Goal: Task Accomplishment & Management: Use online tool/utility

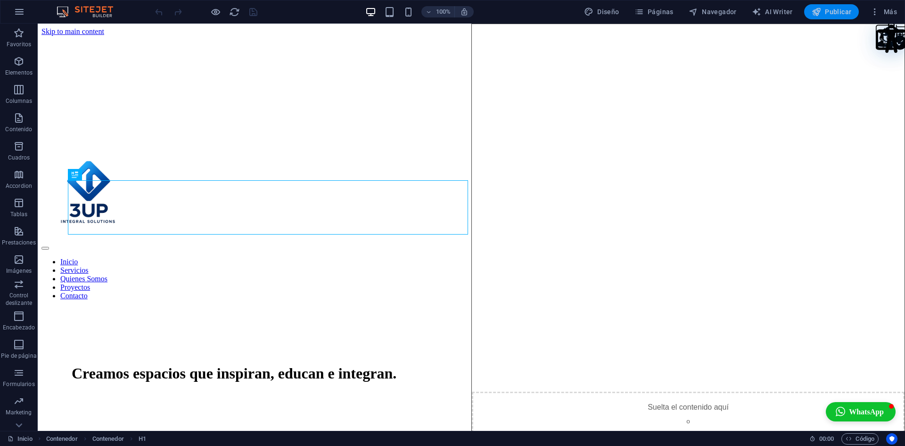
click at [835, 8] on span "Publicar" at bounding box center [832, 11] width 40 height 9
click at [490, 257] on nav "Inicio Servicios Quienes Somos Proyectos Contacto" at bounding box center [472, 278] width 860 height 42
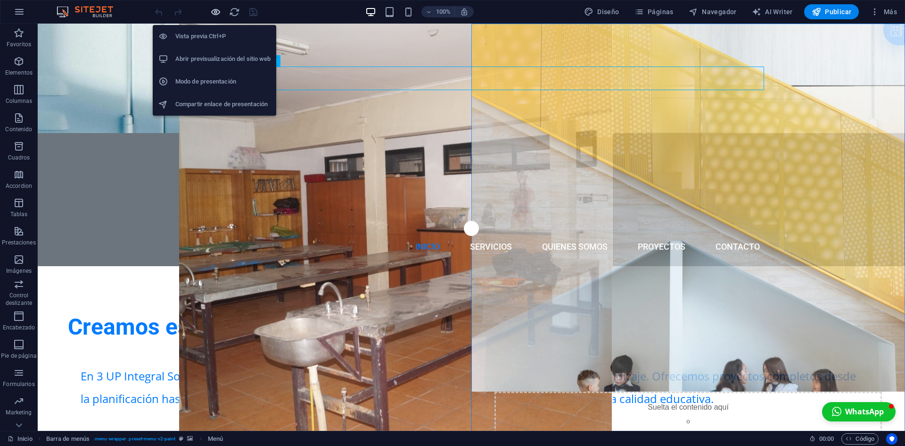
click at [215, 12] on icon "button" at bounding box center [215, 12] width 11 height 11
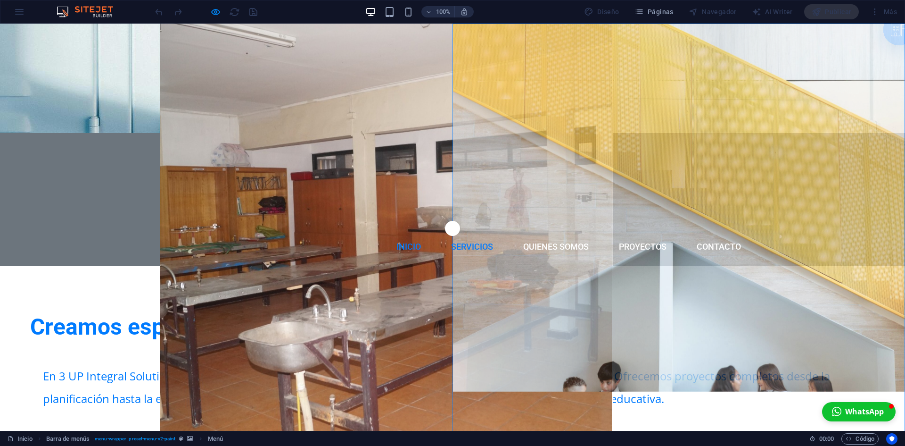
click at [479, 235] on link "Servicios" at bounding box center [472, 247] width 57 height 24
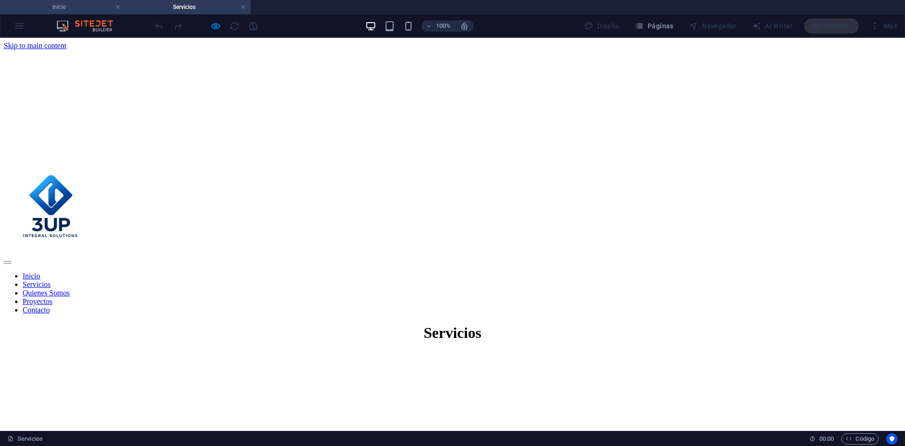
click at [41, 5] on h4 "Inicio" at bounding box center [62, 7] width 125 height 10
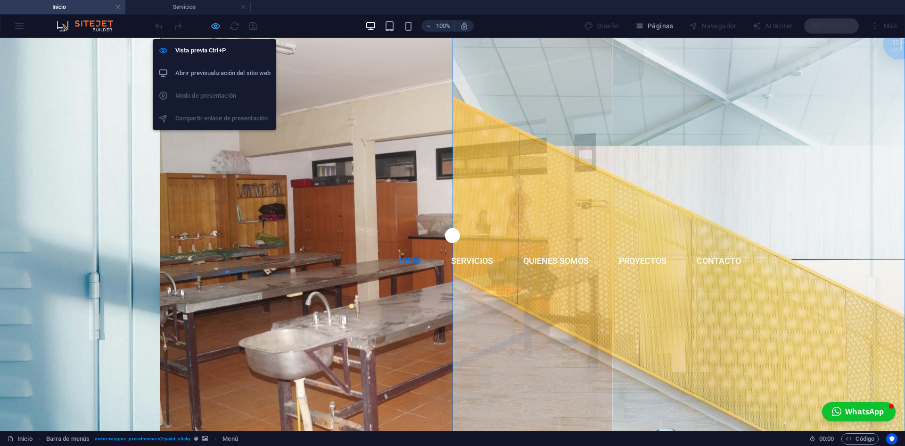
click at [218, 26] on icon "button" at bounding box center [215, 26] width 11 height 11
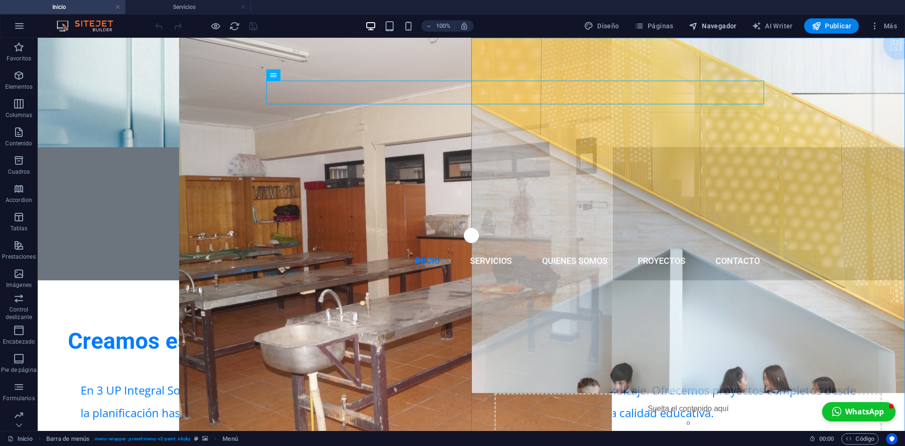
click at [704, 28] on span "Navegador" at bounding box center [713, 25] width 48 height 9
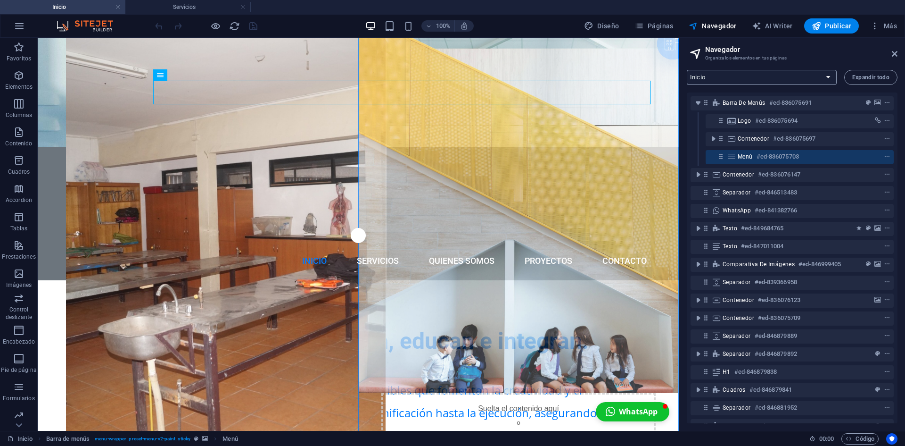
click at [824, 81] on select "Inicio Servicios Quienes Somos Proyectos Politicas de privacidad" at bounding box center [762, 77] width 150 height 15
select select "16069029-es"
click at [687, 70] on select "Inicio Servicios Quienes Somos Proyectos Politicas de privacidad" at bounding box center [762, 77] width 150 height 15
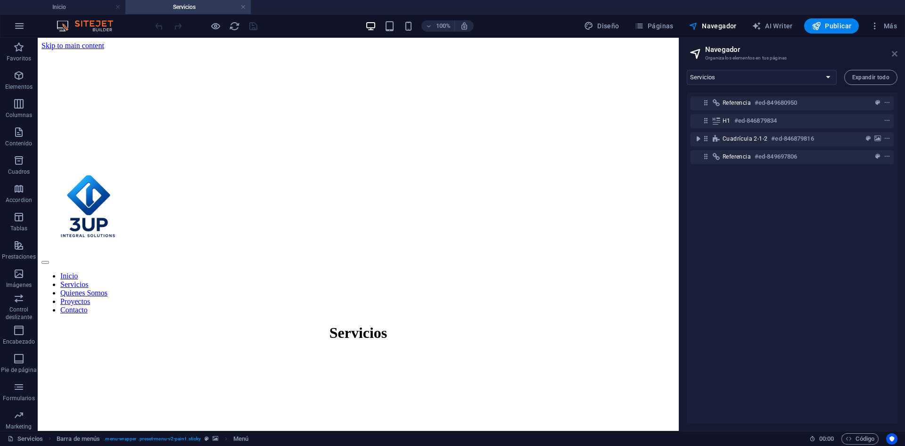
click at [896, 54] on icon at bounding box center [895, 54] width 6 height 8
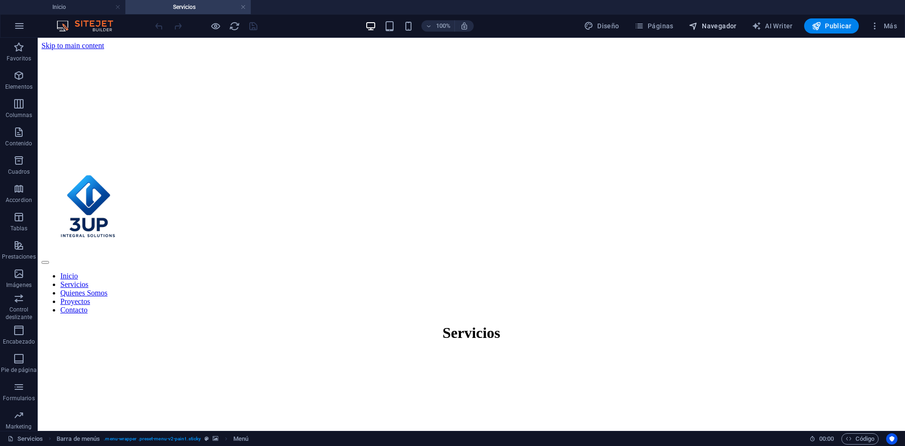
click at [727, 27] on span "Navegador" at bounding box center [713, 25] width 48 height 9
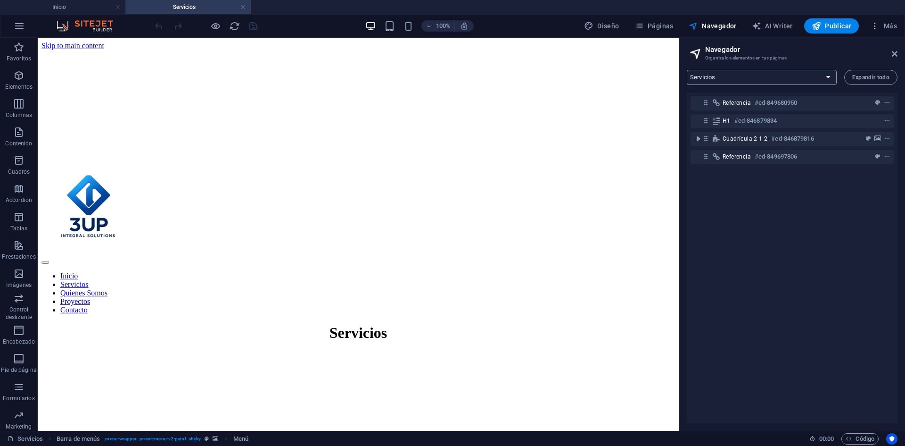
click at [769, 77] on select "Inicio Servicios Quienes Somos Proyectos Politicas de privacidad" at bounding box center [762, 77] width 150 height 15
click at [687, 70] on select "Inicio Servicios Quienes Somos Proyectos Politicas de privacidad" at bounding box center [762, 77] width 150 height 15
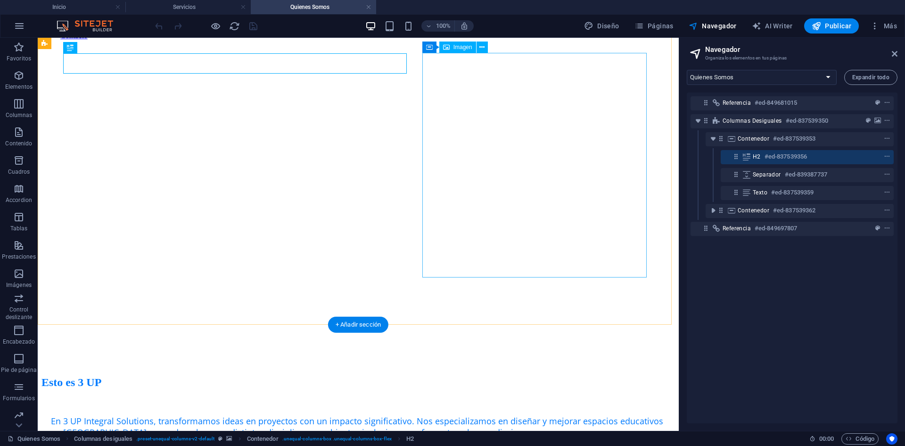
scroll to position [298, 0]
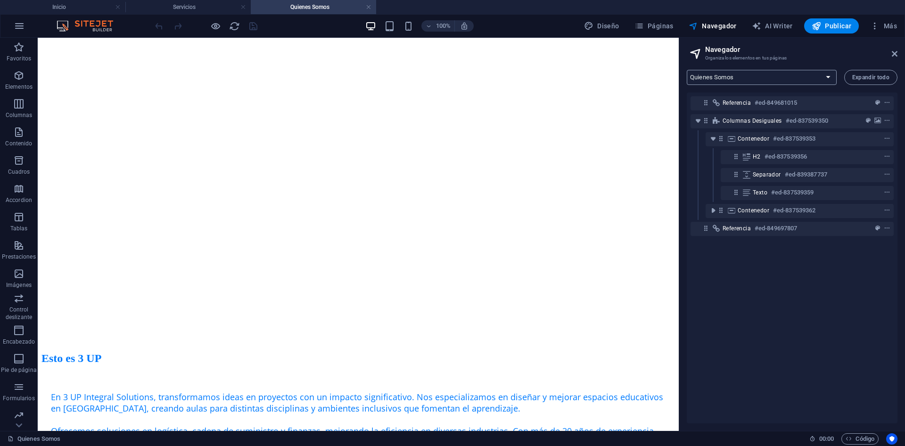
click at [751, 79] on select "Inicio Servicios Quienes Somos Proyectos Politicas de privacidad" at bounding box center [762, 77] width 150 height 15
click at [759, 72] on select "Inicio Servicios Quienes Somos Proyectos Politicas de privacidad" at bounding box center [762, 77] width 150 height 15
select select "16292032-es"
click at [687, 70] on select "Inicio Servicios Quienes Somos Proyectos Politicas de privacidad" at bounding box center [762, 77] width 150 height 15
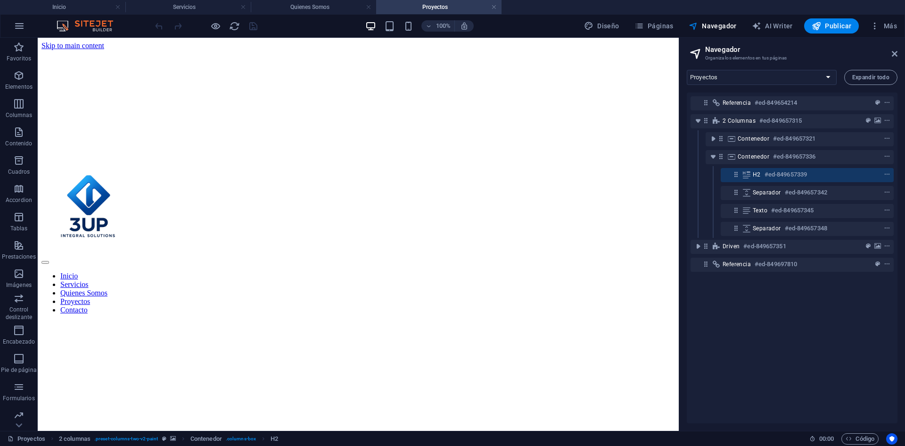
scroll to position [750, 0]
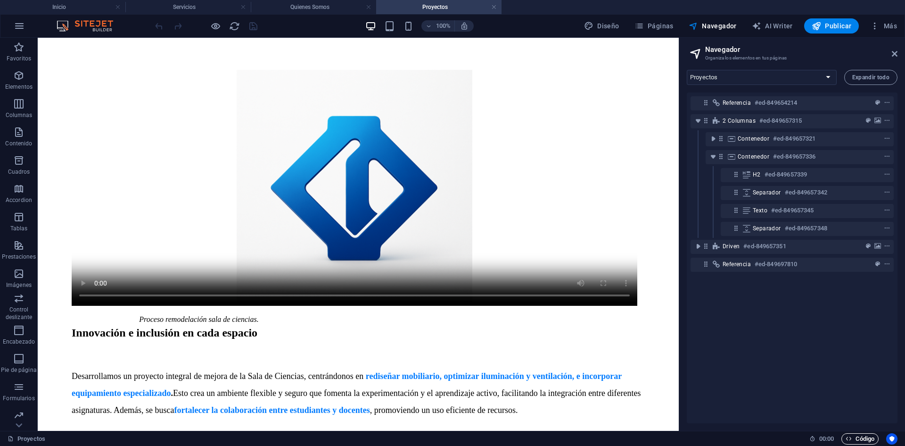
click at [865, 438] on span "Código" at bounding box center [860, 438] width 29 height 11
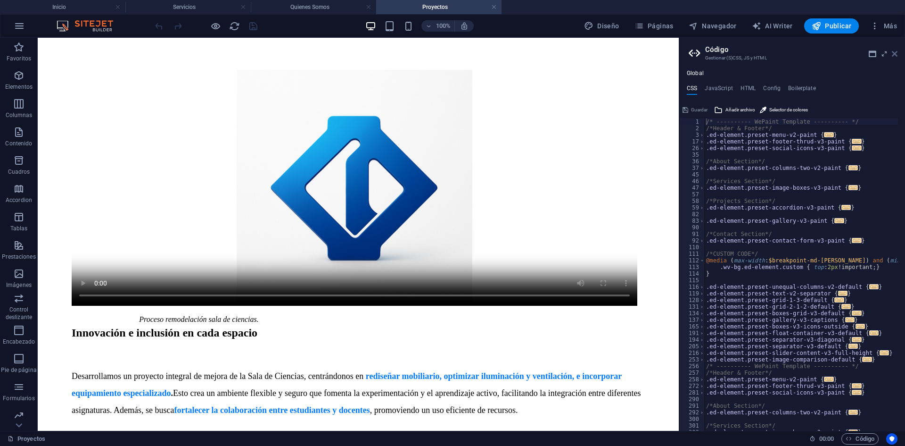
click at [894, 55] on icon at bounding box center [895, 54] width 6 height 8
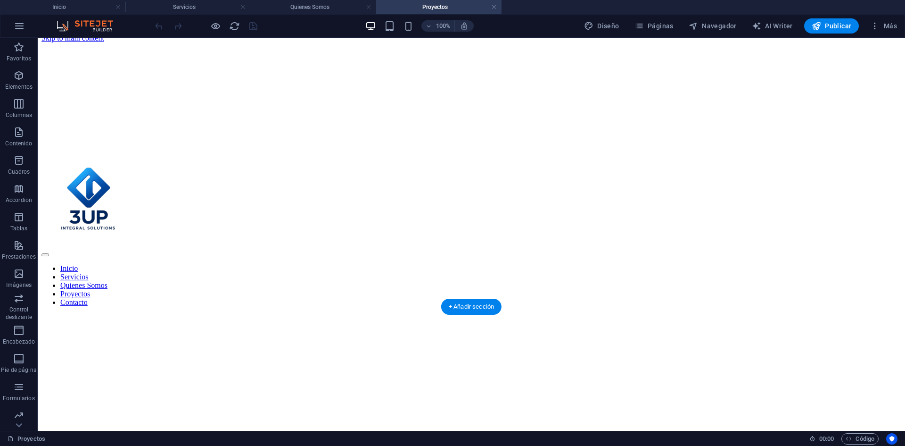
scroll to position [0, 0]
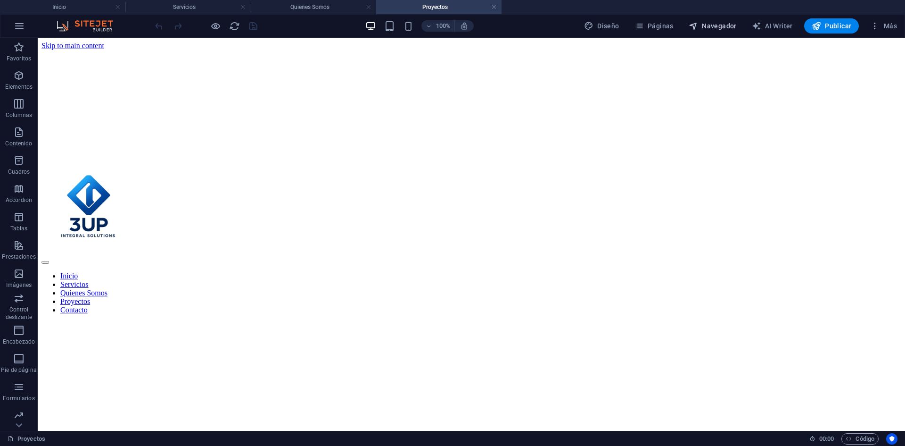
click at [723, 26] on span "Navegador" at bounding box center [713, 25] width 48 height 9
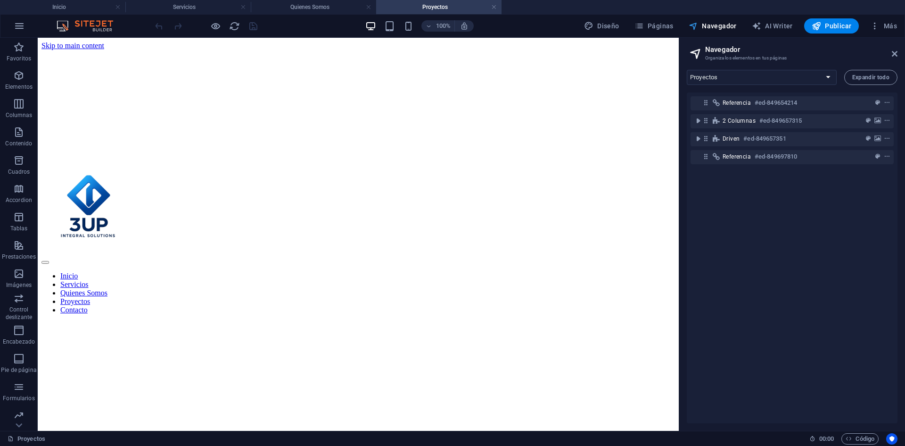
click at [717, 23] on span "Navegador" at bounding box center [713, 25] width 48 height 9
click at [816, 84] on select "Inicio Servicios Quienes Somos Proyectos Politicas de privacidad" at bounding box center [762, 77] width 150 height 15
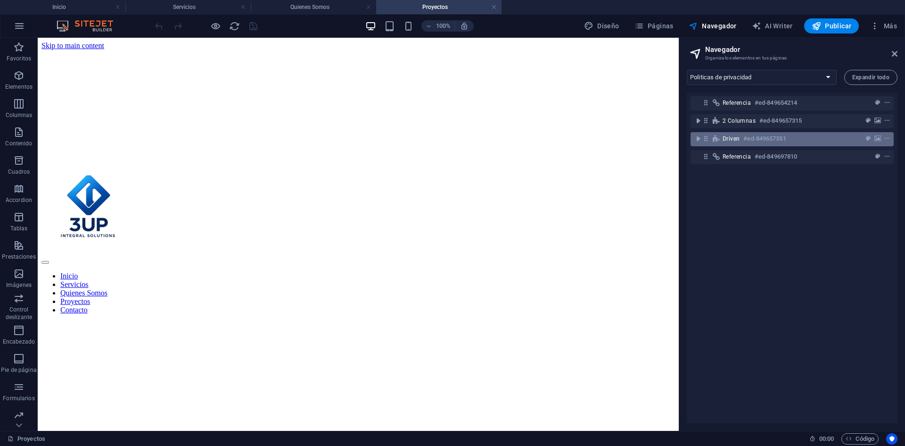
click at [687, 70] on select "Inicio Servicios Quienes Somos Proyectos Politicas de privacidad" at bounding box center [762, 77] width 150 height 15
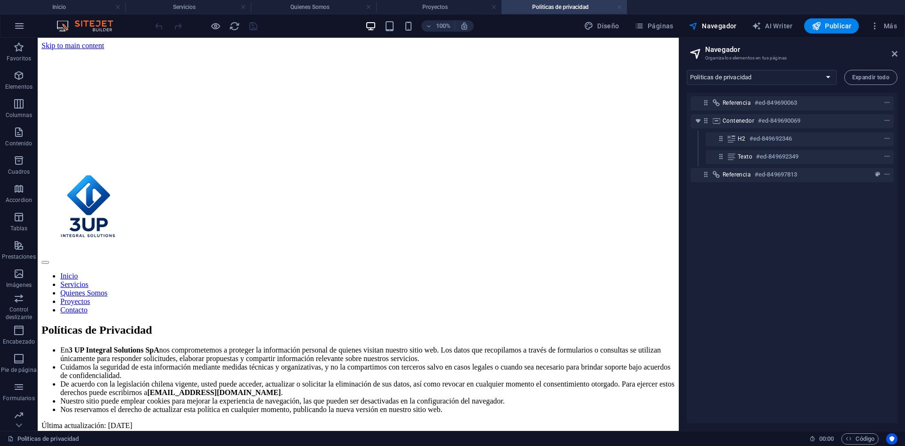
click at [618, 5] on link at bounding box center [620, 7] width 6 height 9
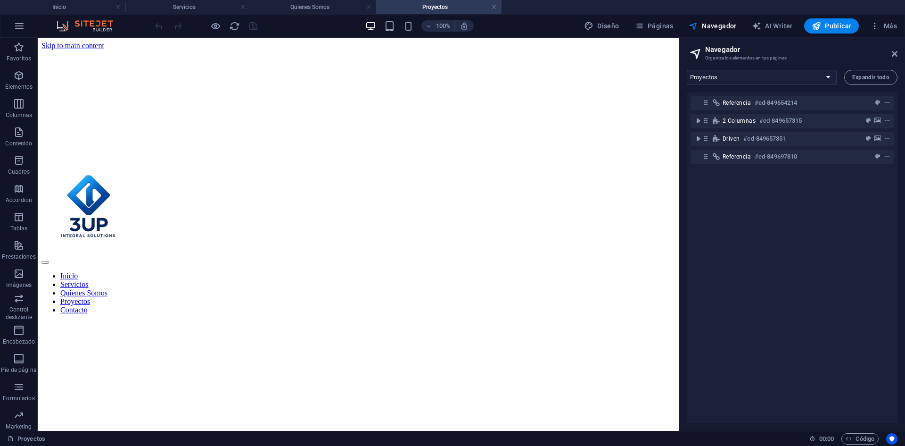
click at [496, 9] on link at bounding box center [494, 7] width 6 height 9
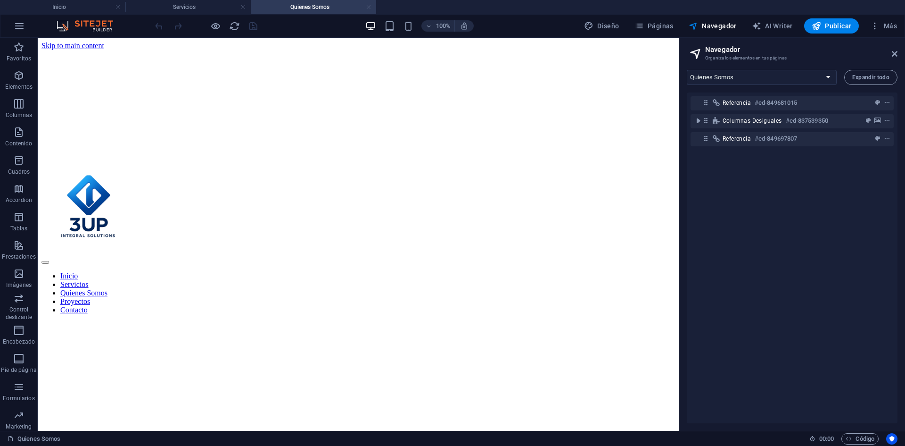
click at [370, 8] on link at bounding box center [369, 7] width 6 height 9
select select "16069029-es"
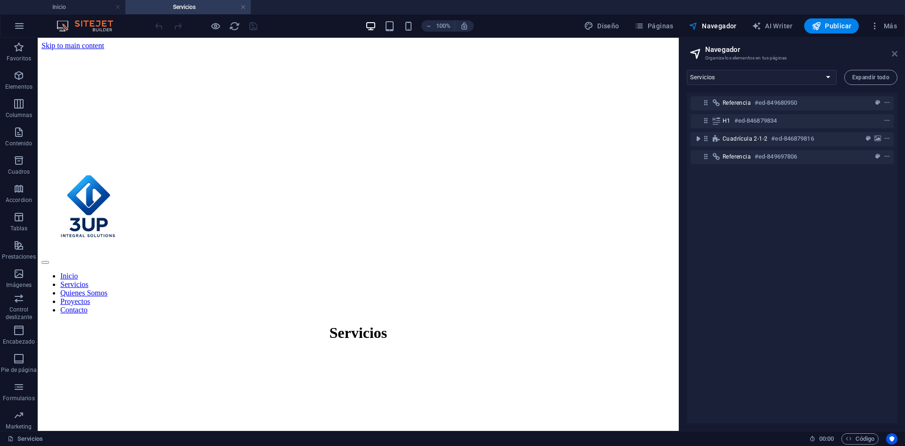
click at [895, 52] on icon at bounding box center [895, 54] width 6 height 8
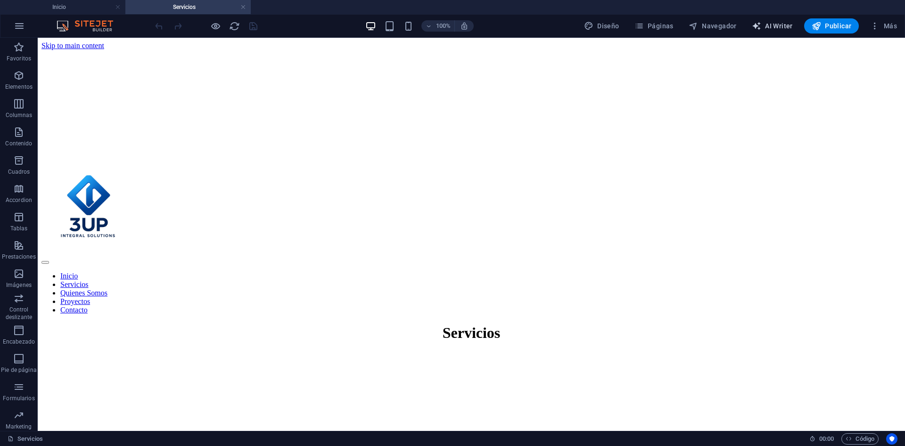
click at [769, 26] on span "AI Writer" at bounding box center [772, 25] width 41 height 9
select select "English"
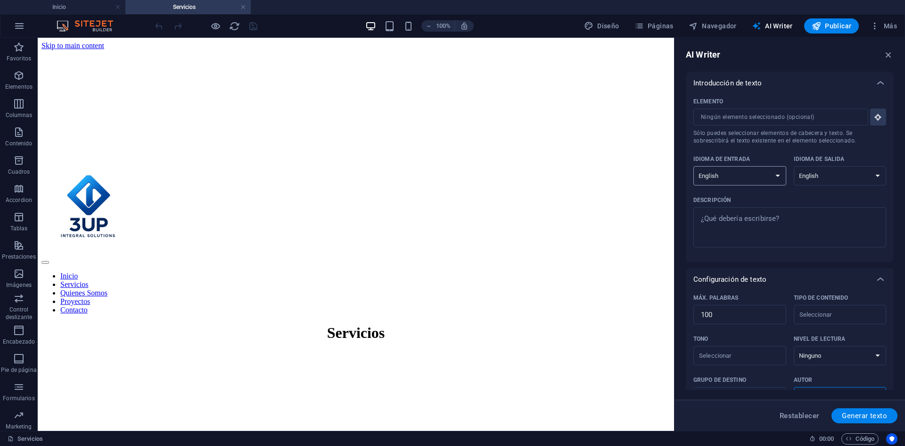
click at [778, 183] on select "Albanian Arabic Armenian Awadhi Azerbaijani Bashkir Basque Belarusian Bengali B…" at bounding box center [740, 175] width 93 height 19
click at [691, 174] on div "Elemento ​ Sólo puedes seleccionar elementos de cabecera y texto. Se sobrescrib…" at bounding box center [790, 178] width 208 height 168
click at [891, 56] on icon "button" at bounding box center [889, 55] width 10 height 10
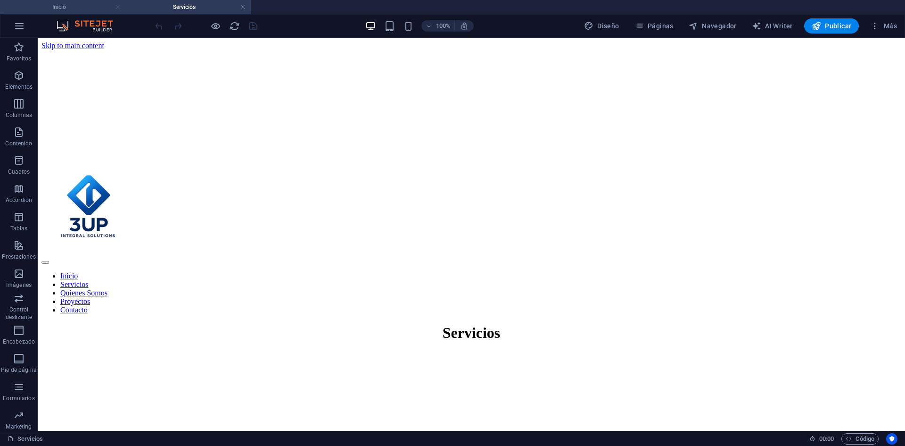
click at [116, 10] on link at bounding box center [118, 7] width 6 height 9
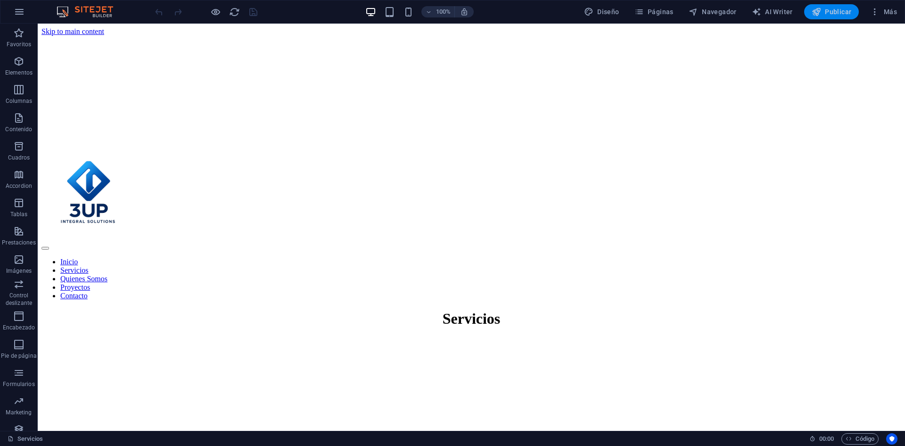
click at [832, 8] on span "Publicar" at bounding box center [832, 11] width 40 height 9
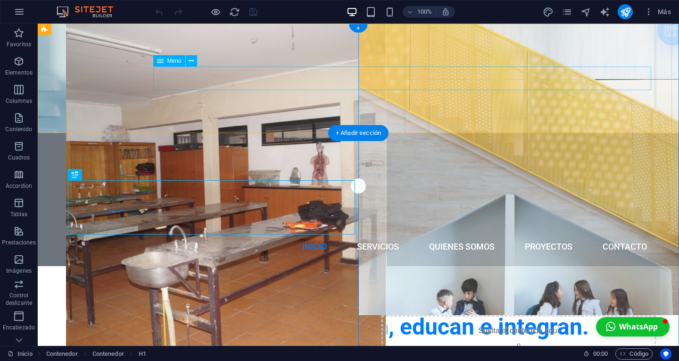
click at [352, 235] on nav "Inicio Servicios Quienes Somos Proyectos Contacto" at bounding box center [358, 247] width 592 height 24
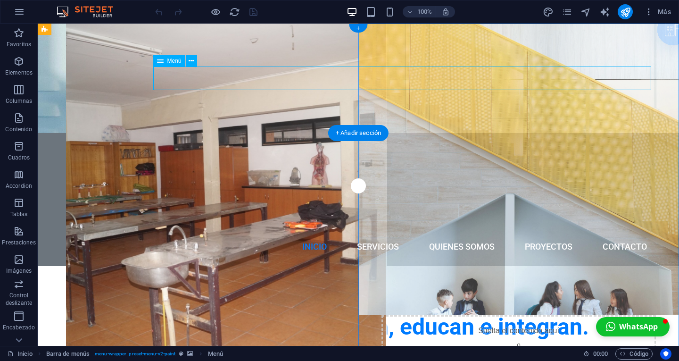
click at [371, 235] on nav "Inicio Servicios Quienes Somos Proyectos Contacto" at bounding box center [358, 247] width 592 height 24
click at [221, 8] on span "button" at bounding box center [215, 12] width 11 height 11
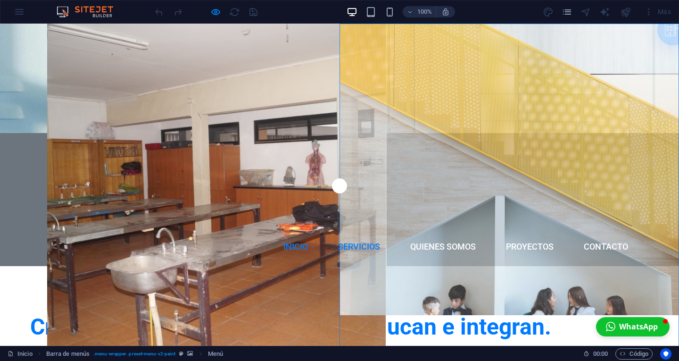
click at [357, 235] on link "Servicios" at bounding box center [359, 247] width 57 height 24
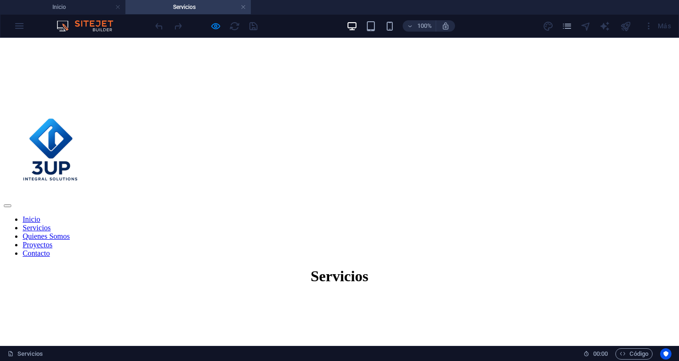
scroll to position [47, 0]
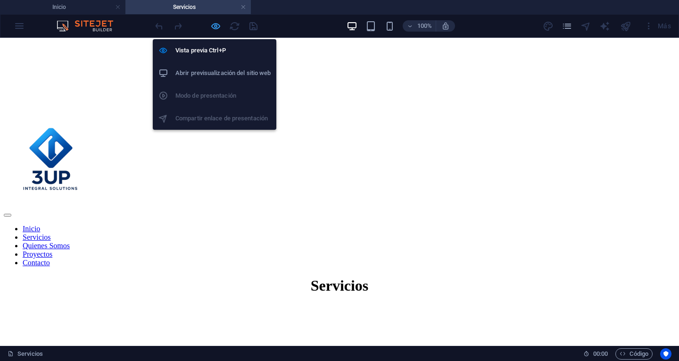
click at [221, 29] on span "button" at bounding box center [215, 26] width 11 height 11
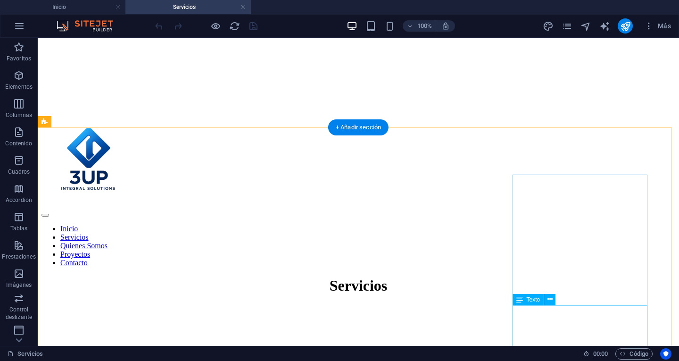
scroll to position [189, 0]
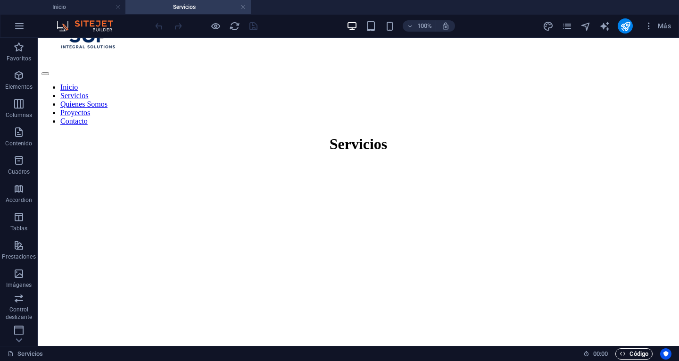
click at [643, 356] on span "Código" at bounding box center [634, 353] width 29 height 11
